Goal: Task Accomplishment & Management: Manage account settings

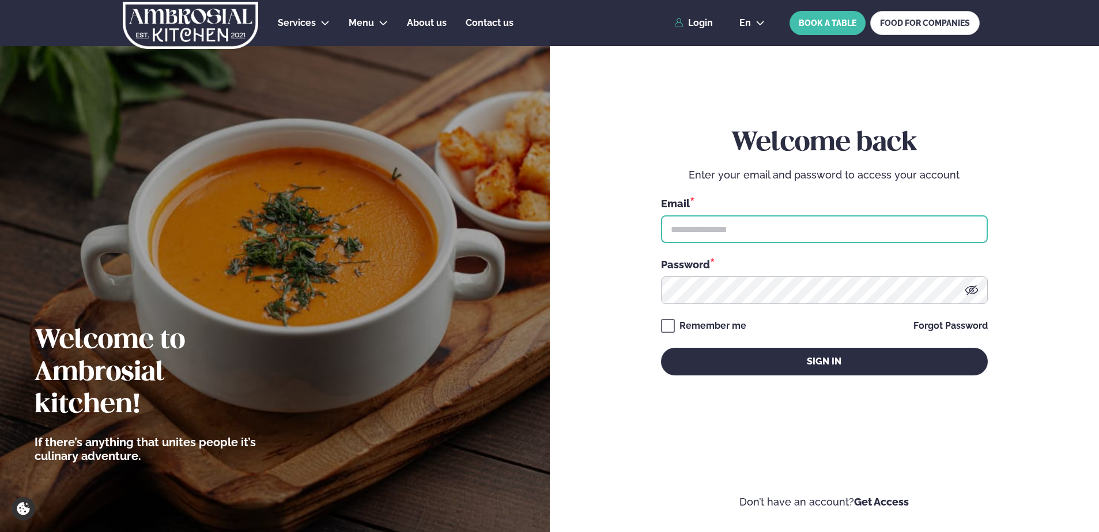
click at [801, 233] on input "text" at bounding box center [824, 229] width 327 height 28
type input "**********"
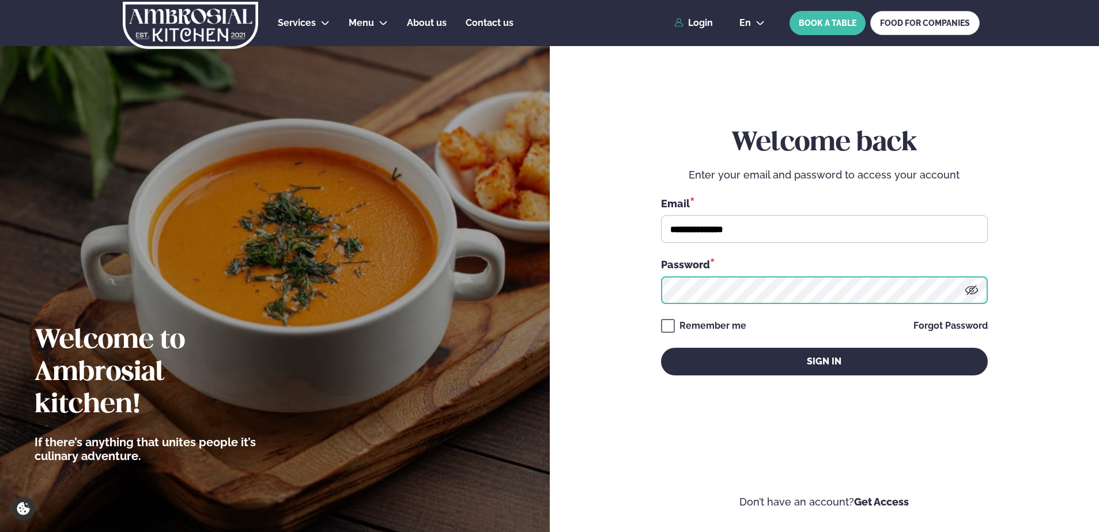
click at [661, 348] on button "Sign in" at bounding box center [824, 362] width 327 height 28
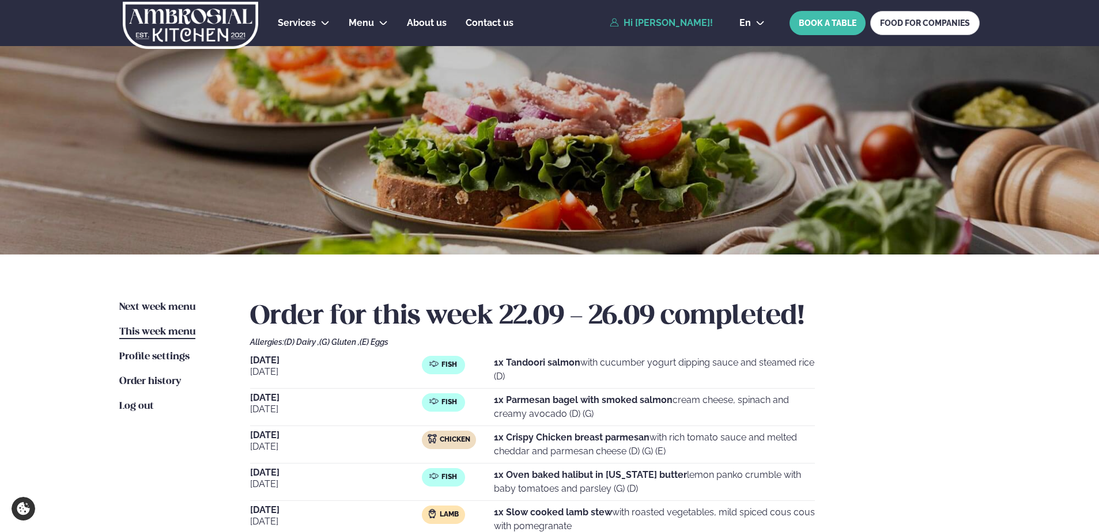
click at [146, 300] on div "Next week menu Next week This week menu This week Profile settings Settings Ord…" at bounding box center [549, 432] width 929 height 355
click at [146, 311] on span "Next week menu" at bounding box center [157, 307] width 76 height 10
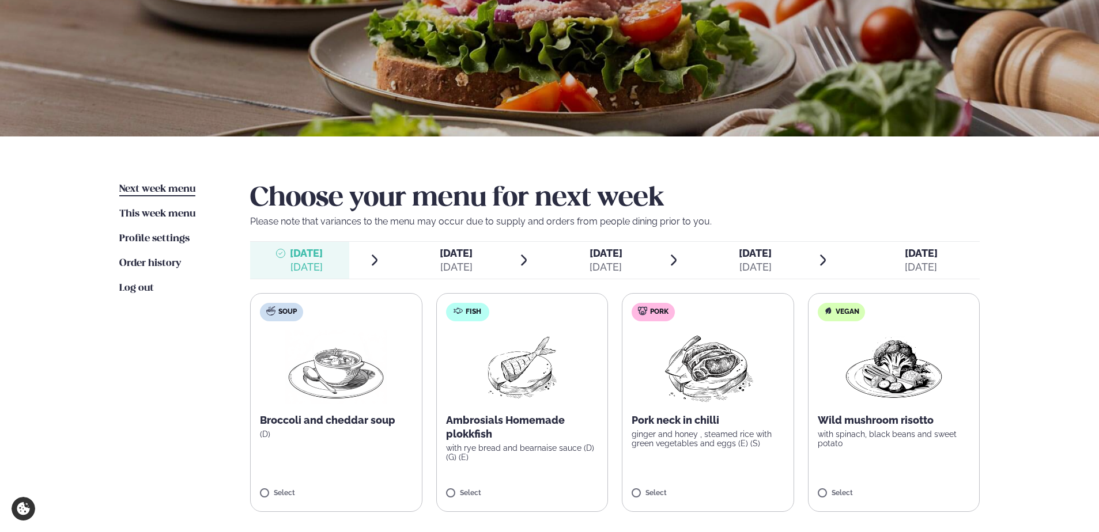
scroll to position [230, 0]
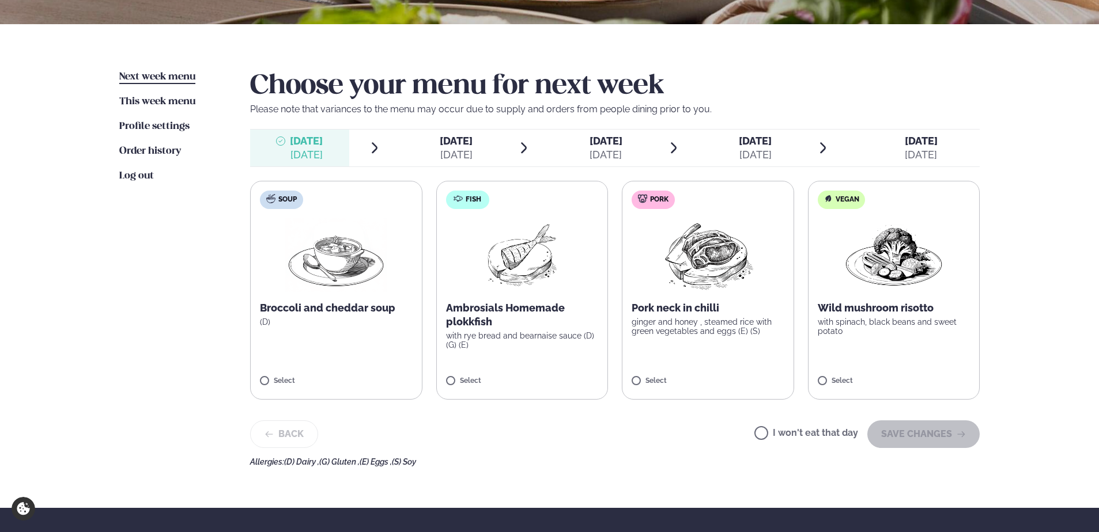
click at [700, 318] on p "ginger and honey , steamed rice with green vegetables and eggs (E) (S)" at bounding box center [707, 326] width 153 height 18
click at [896, 430] on button "SAVE CHANGES" at bounding box center [923, 435] width 112 height 28
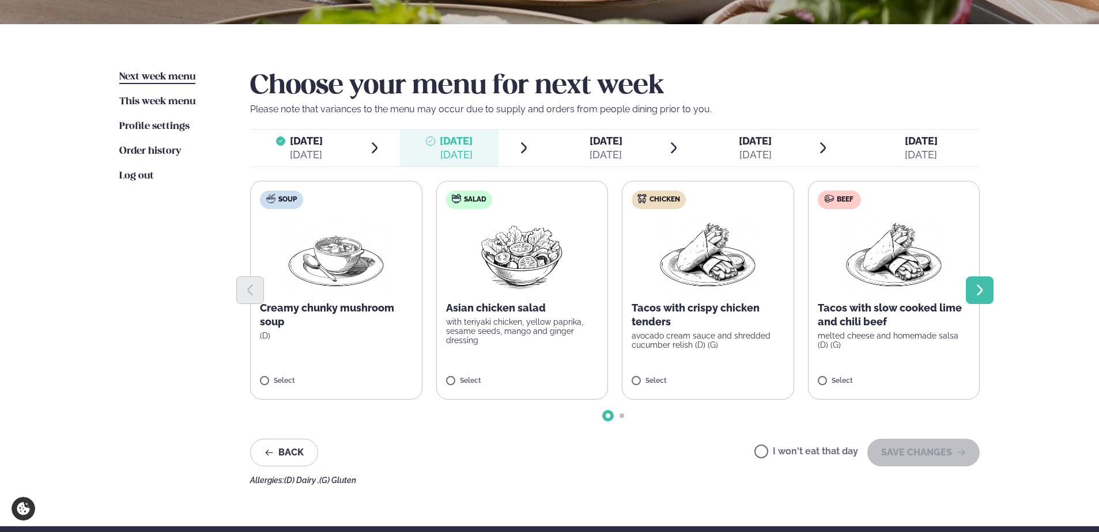
click at [981, 285] on icon "Next slide" at bounding box center [980, 290] width 14 height 14
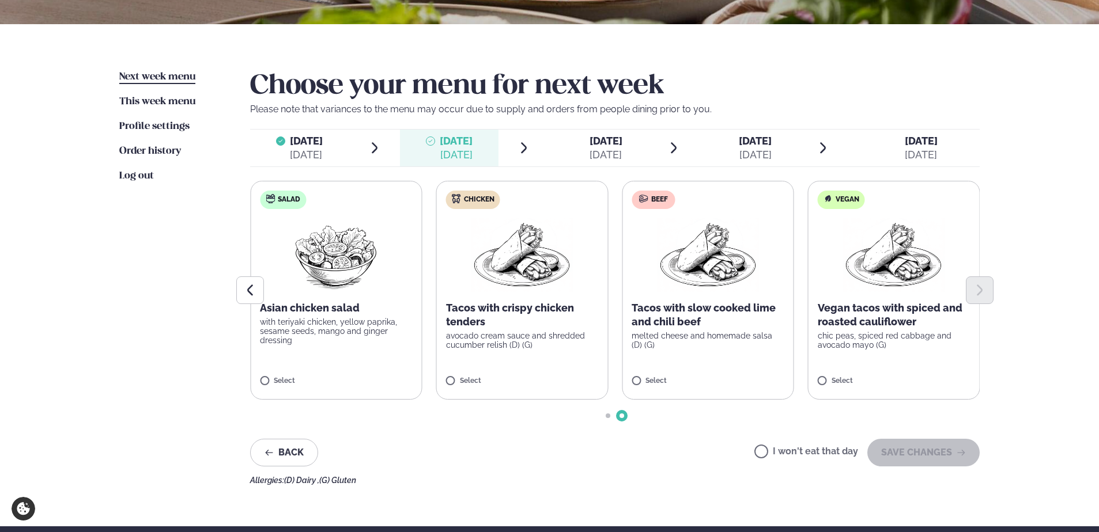
click at [730, 292] on div at bounding box center [614, 291] width 729 height 28
drag, startPoint x: 944, startPoint y: 455, endPoint x: 896, endPoint y: 445, distance: 49.3
click at [944, 455] on button "SAVE CHANGES" at bounding box center [923, 453] width 112 height 28
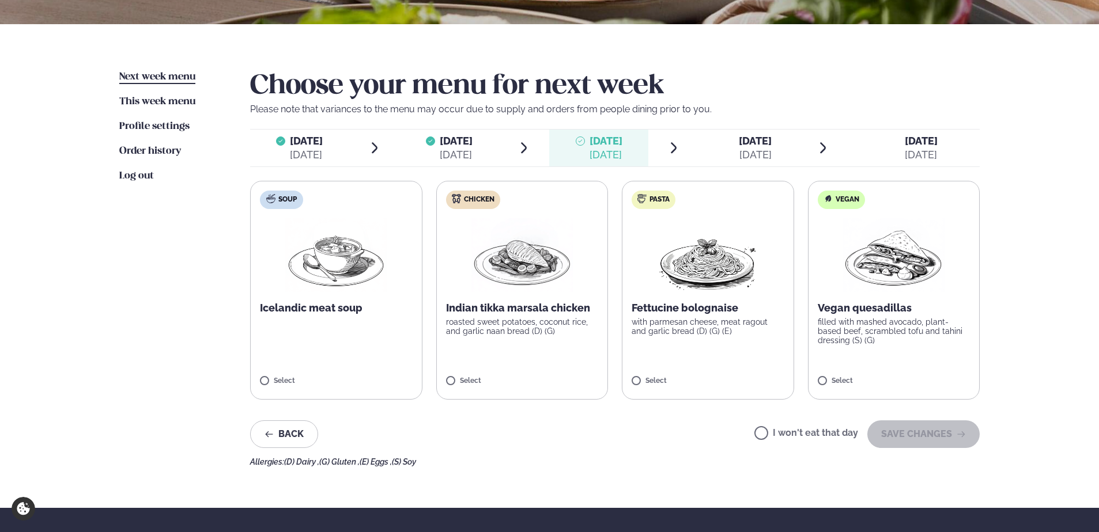
click at [533, 351] on label "Chicken Indian tikka marsala chicken roasted sweet potatoes, coconut rice, and …" at bounding box center [522, 290] width 172 height 219
click at [931, 435] on button "SAVE CHANGES" at bounding box center [923, 435] width 112 height 28
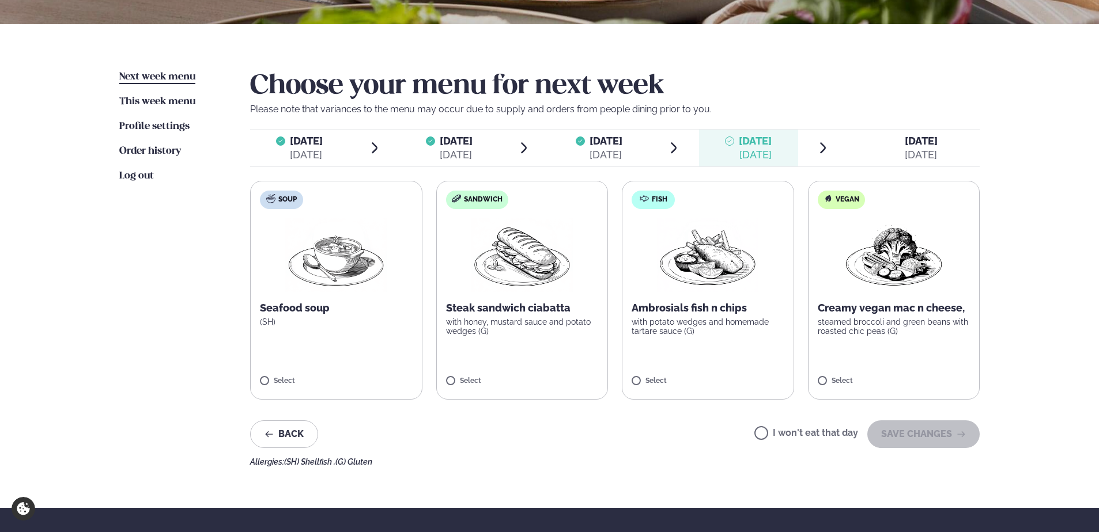
click at [525, 339] on label "Sandwich Steak sandwich ciabatta with honey, mustard sauce and potato wedges (G…" at bounding box center [522, 290] width 172 height 219
click at [906, 434] on button "SAVE CHANGES" at bounding box center [923, 435] width 112 height 28
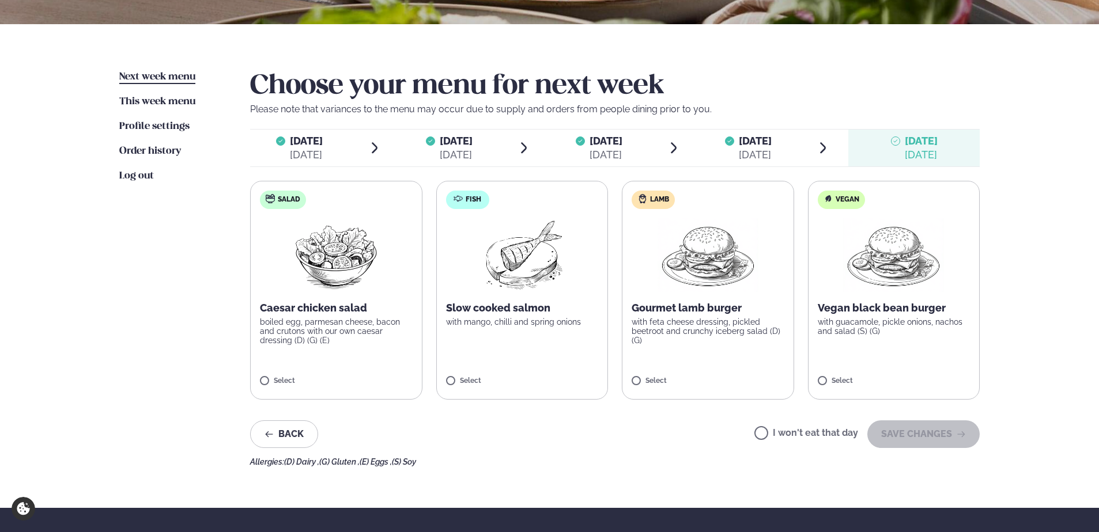
click at [547, 304] on p "Slow cooked salmon" at bounding box center [522, 308] width 153 height 14
click at [913, 436] on button "SAVE CHANGES" at bounding box center [923, 435] width 112 height 28
